Goal: Check status: Check status

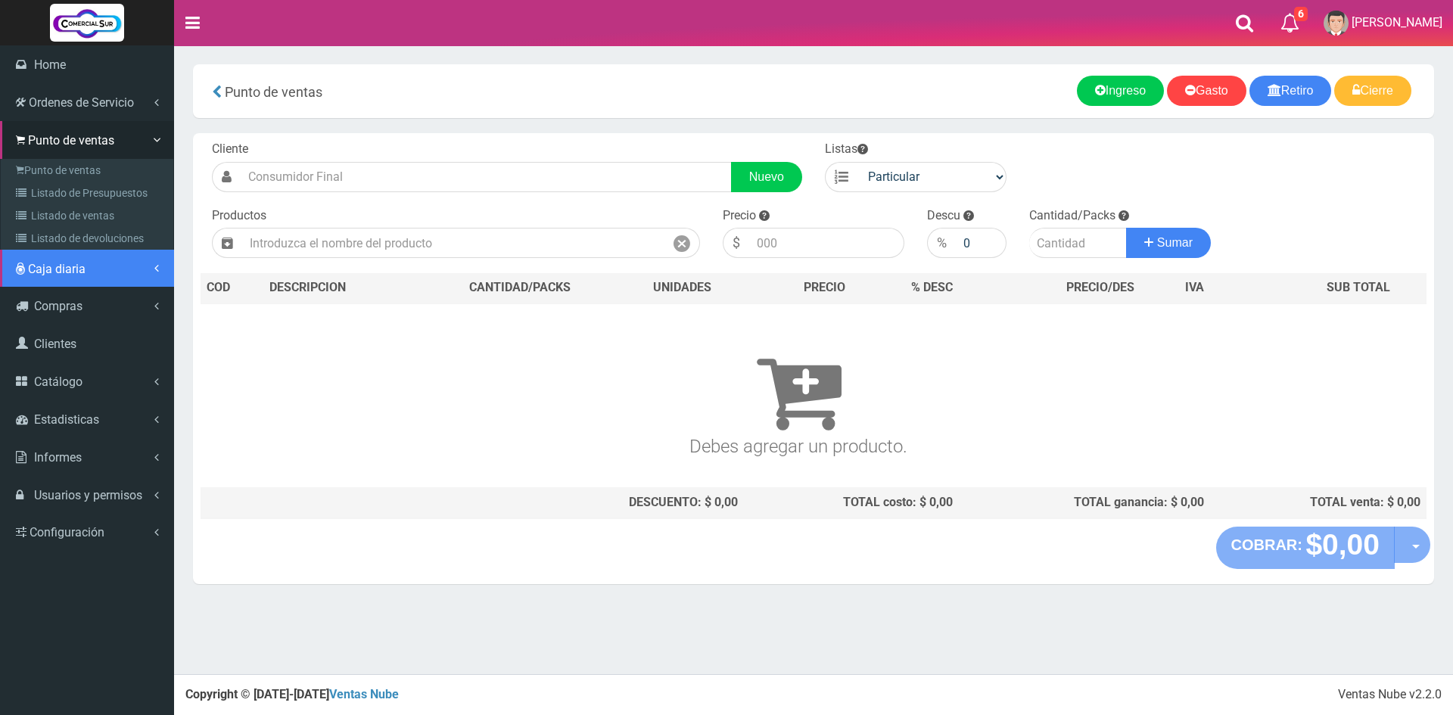
click at [54, 269] on span "Caja diaria" at bounding box center [57, 269] width 58 height 14
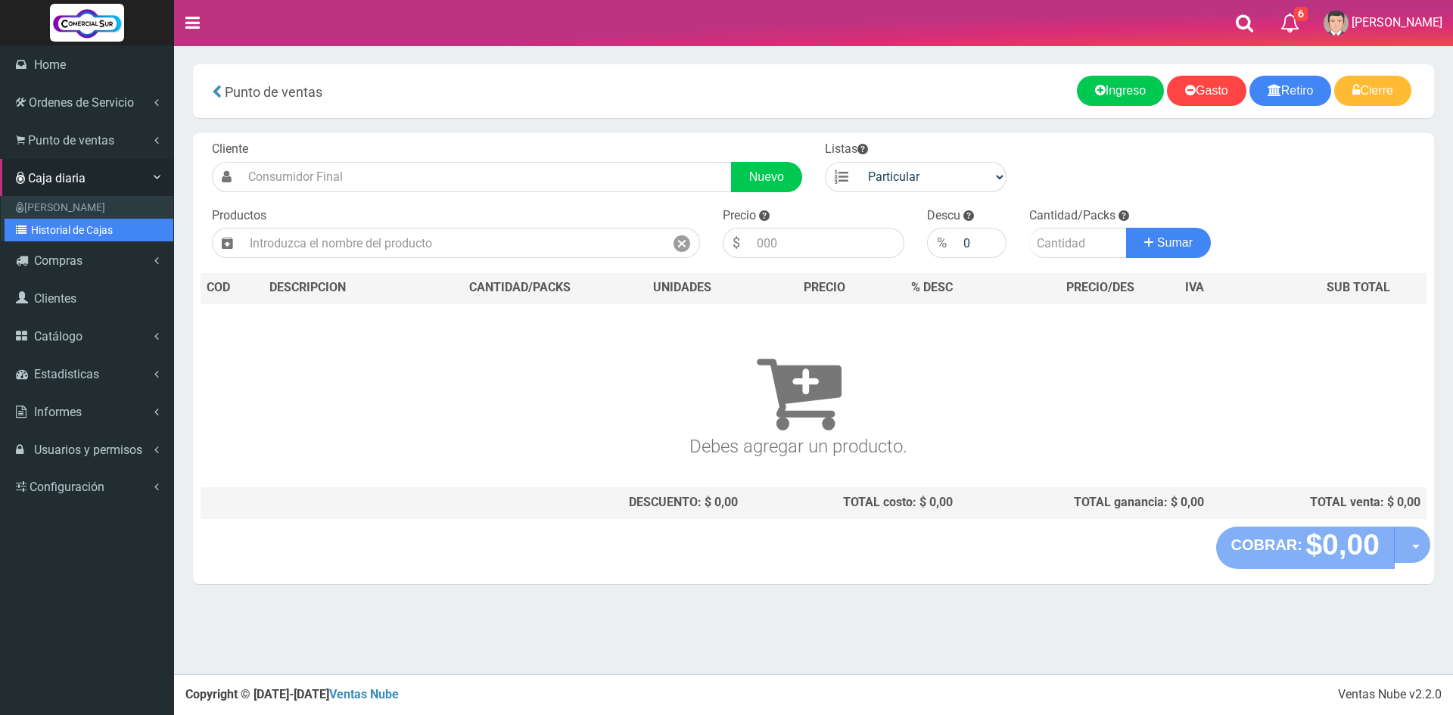
click at [95, 228] on link "Historial de Cajas" at bounding box center [89, 230] width 169 height 23
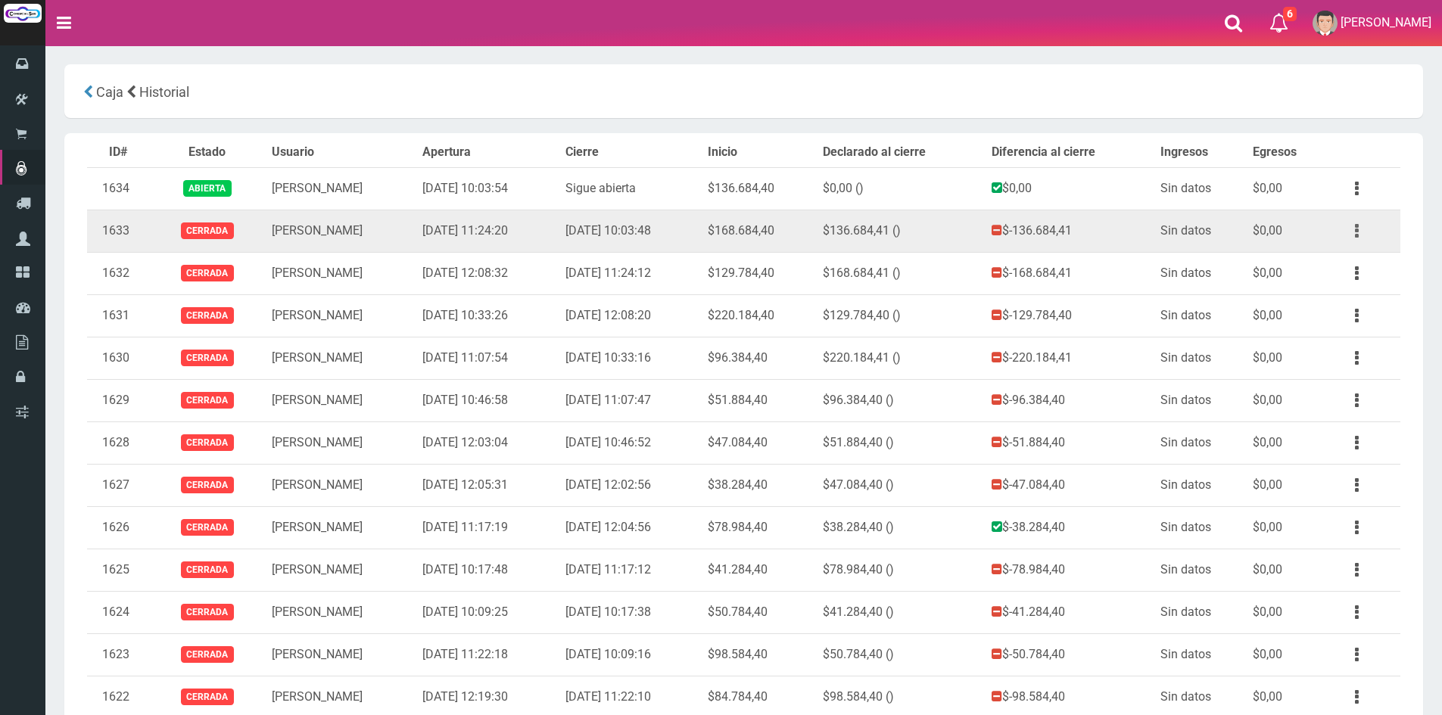
click at [1345, 232] on button "button" at bounding box center [1356, 231] width 34 height 26
click at [1329, 255] on link "Ver" at bounding box center [1313, 267] width 120 height 33
